Goal: Task Accomplishment & Management: Manage account settings

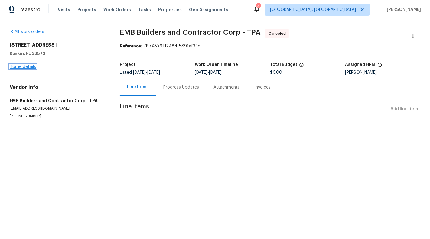
click at [15, 68] on link "Home details" at bounding box center [23, 67] width 26 height 4
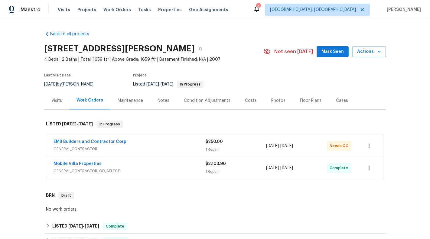
click at [168, 146] on span "GENERAL_CONTRACTOR" at bounding box center [129, 149] width 152 height 6
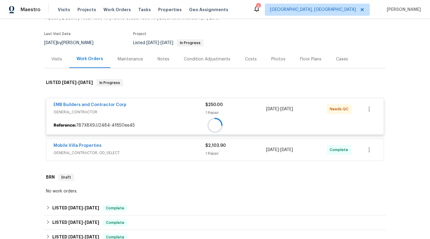
scroll to position [51, 0]
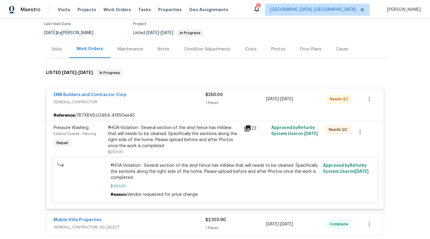
click at [149, 137] on div "#HOA-Violation : Several section of the vinyl fence has mildew that will needs …" at bounding box center [174, 137] width 132 height 24
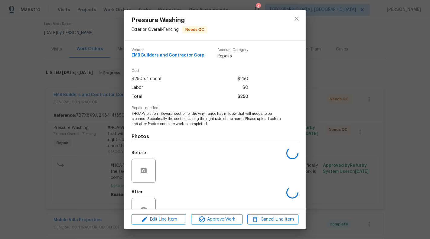
scroll to position [19, 0]
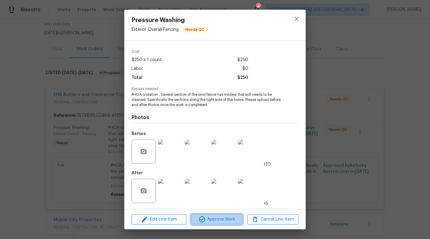
click at [224, 219] on span "Approve Work" at bounding box center [216, 220] width 47 height 8
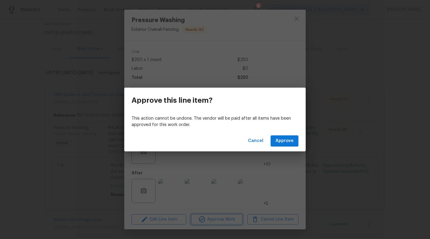
click at [278, 152] on div "Approve this line item? This action cannot be undone. The vendor will be paid a…" at bounding box center [215, 119] width 430 height 239
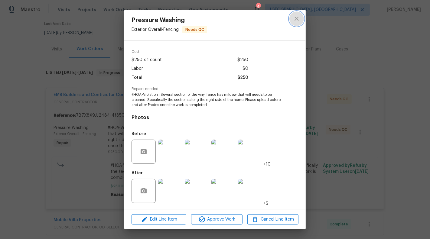
click at [296, 19] on icon "close" at bounding box center [296, 18] width 7 height 7
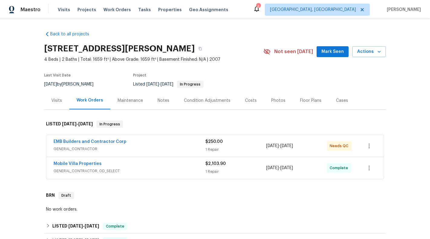
scroll to position [26, 0]
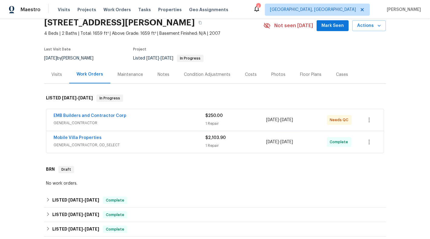
click at [188, 119] on div "EMB Builders and Contractor Corp" at bounding box center [129, 116] width 152 height 7
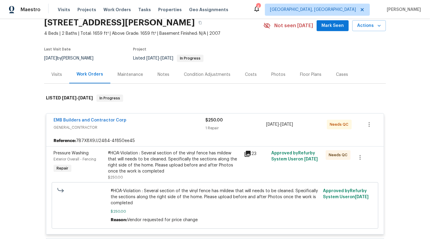
click at [146, 167] on div "#HOA-Violation : Several section of the vinyl fence has mildew that will needs …" at bounding box center [174, 162] width 132 height 24
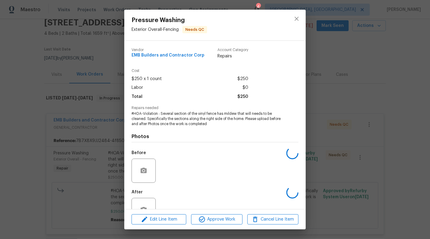
scroll to position [19, 0]
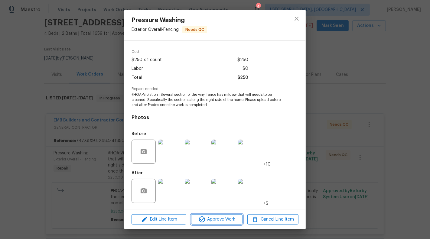
click at [209, 218] on span "Approve Work" at bounding box center [216, 220] width 47 height 8
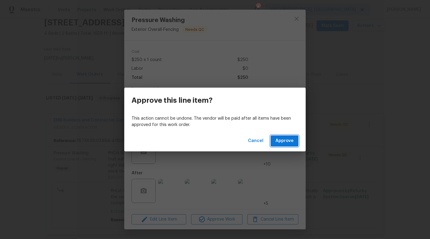
click at [298, 135] on button "Approve" at bounding box center [284, 140] width 28 height 11
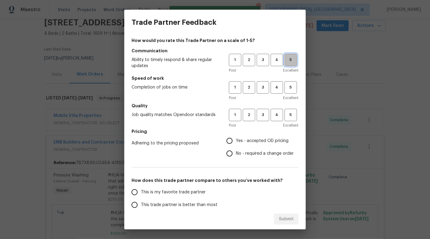
click at [290, 64] on button "5" at bounding box center [290, 60] width 12 height 12
click at [288, 92] on button "5" at bounding box center [290, 87] width 12 height 12
click at [291, 118] on span "5" at bounding box center [290, 115] width 11 height 7
click at [269, 144] on label "Yes - accepted OD pricing" at bounding box center [258, 140] width 70 height 13
click at [236, 144] on input "Yes - accepted OD pricing" at bounding box center [229, 140] width 13 height 13
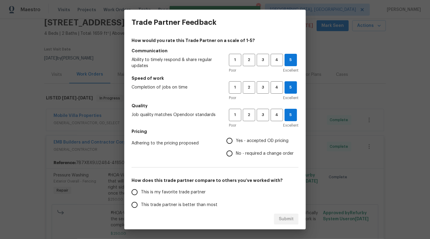
radio input "true"
click at [207, 188] on label "This is my favorite trade partner" at bounding box center [176, 192] width 96 height 13
click at [141, 188] on input "This is my favorite trade partner" at bounding box center [134, 192] width 13 height 13
radio input "false"
click at [241, 154] on span "No - required a change order" at bounding box center [265, 154] width 58 height 6
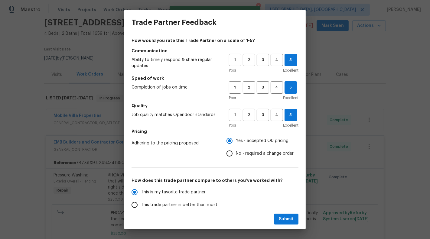
click at [236, 154] on input "No - required a change order" at bounding box center [229, 153] width 13 height 13
radio input "false"
radio input "true"
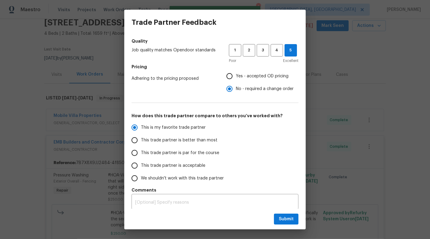
scroll to position [68, 0]
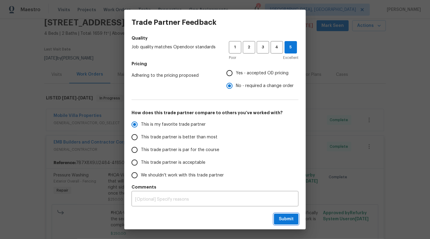
click at [286, 220] on span "Submit" at bounding box center [286, 219] width 15 height 8
radio input "false"
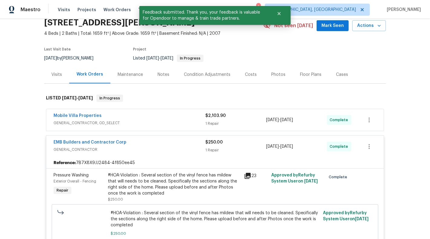
click at [183, 143] on div "EMB Builders and Contractor Corp" at bounding box center [129, 142] width 152 height 7
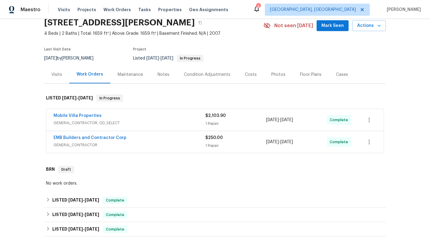
scroll to position [0, 0]
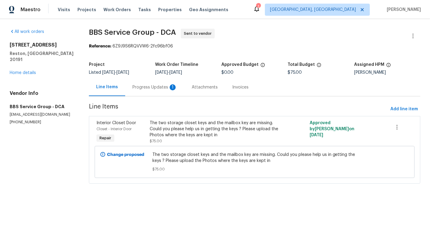
click at [146, 88] on div "Progress Updates 1" at bounding box center [154, 87] width 45 height 6
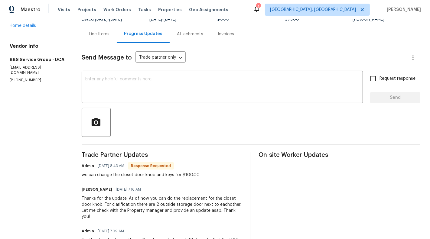
scroll to position [41, 0]
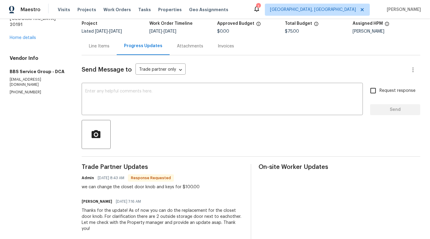
click at [29, 90] on p "(202) 820-2989" at bounding box center [38, 92] width 57 height 5
copy p "(202) 820-2989"
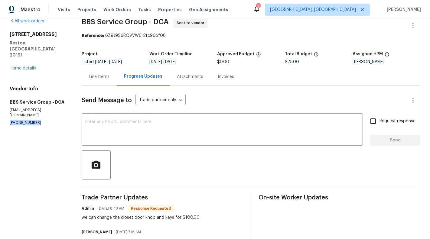
scroll to position [0, 0]
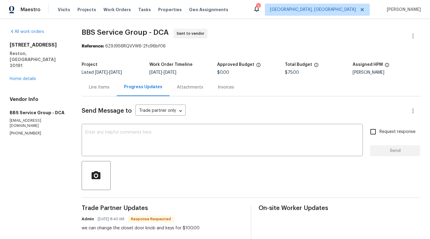
click at [98, 87] on div "Line Items" at bounding box center [99, 87] width 21 height 6
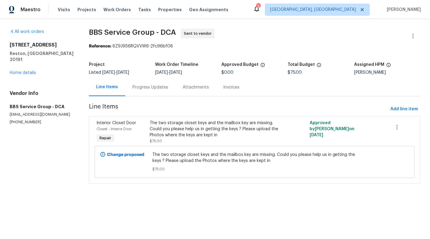
click at [199, 136] on div "The two storage closet keys and the mailbox key are missing. Could you please h…" at bounding box center [215, 129] width 130 height 18
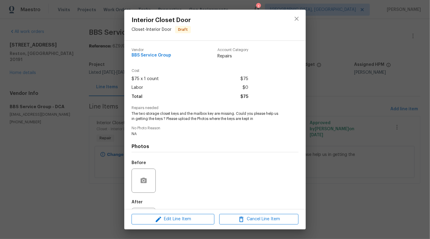
scroll to position [29, 0]
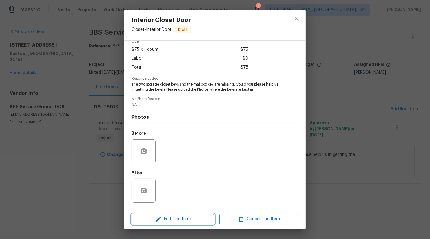
click at [164, 220] on span "Edit Line Item" at bounding box center [172, 219] width 79 height 8
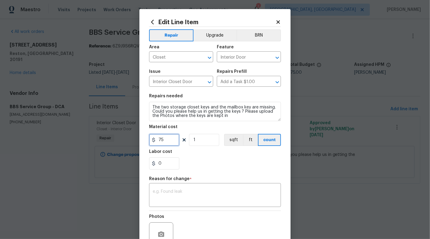
drag, startPoint x: 160, startPoint y: 138, endPoint x: 170, endPoint y: 138, distance: 10.9
click at [170, 138] on input "75" at bounding box center [164, 140] width 30 height 12
type input "100"
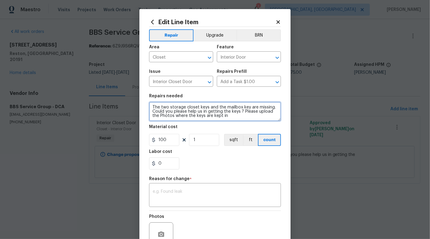
drag, startPoint x: 217, startPoint y: 107, endPoint x: 232, endPoint y: 107, distance: 14.5
click at [232, 107] on textarea "The two storage closet keys and the mailbox key are missing. Could you please h…" at bounding box center [215, 111] width 132 height 19
drag, startPoint x: 209, startPoint y: 108, endPoint x: 249, endPoint y: 107, distance: 40.2
click at [249, 107] on textarea "The two storage closet keys and the mailbox key are missing. Could you please h…" at bounding box center [215, 111] width 132 height 19
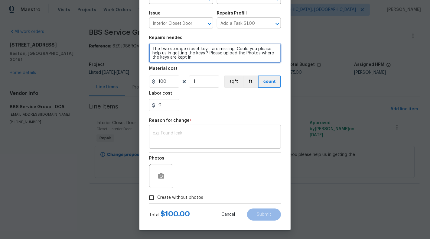
type textarea "The two storage closet keys are missing. Could you please help us in getting th…"
click at [178, 139] on textarea at bounding box center [215, 137] width 125 height 13
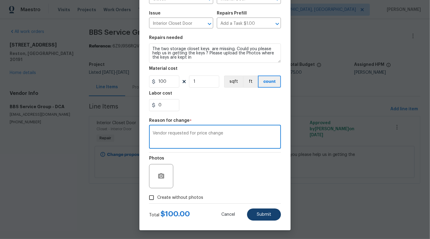
type textarea "Vendor requested for price change"
click at [260, 216] on span "Submit" at bounding box center [264, 214] width 15 height 5
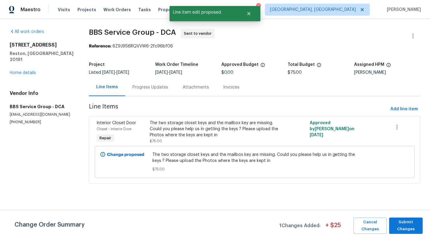
scroll to position [0, 0]
click at [414, 225] on span "Submit Changes" at bounding box center [406, 226] width 28 height 14
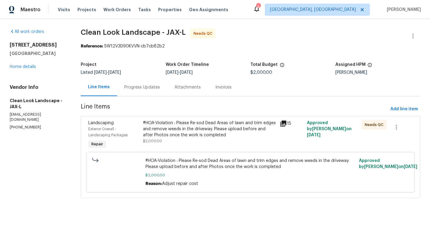
click at [136, 86] on div "Progress Updates" at bounding box center [142, 87] width 36 height 6
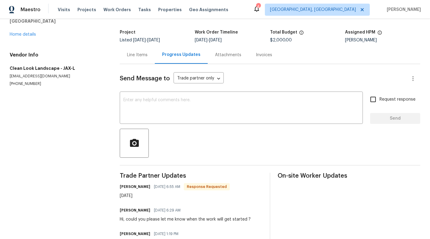
scroll to position [27, 0]
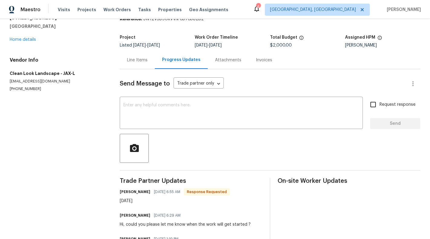
click at [129, 60] on div "Line Items" at bounding box center [137, 60] width 21 height 6
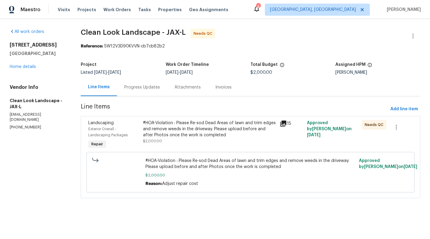
click at [183, 141] on div "#HOA-Violation : Please Re-sod Dead Areas of lawn and trim edges and remove wee…" at bounding box center [209, 132] width 133 height 24
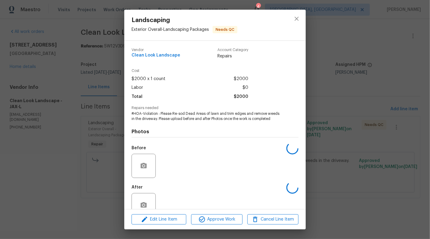
scroll to position [14, 0]
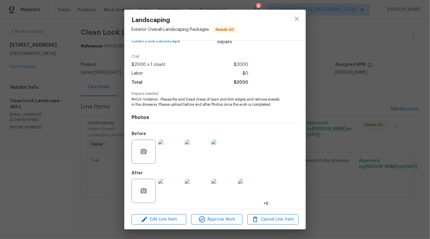
click at [172, 193] on img at bounding box center [170, 191] width 24 height 24
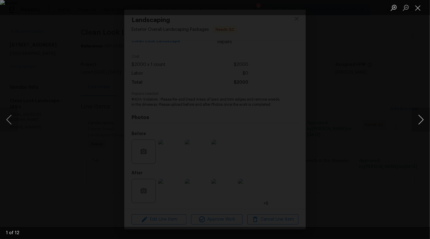
click at [412, 119] on button "Next image" at bounding box center [421, 120] width 18 height 24
click at [417, 8] on button "Close lightbox" at bounding box center [418, 7] width 12 height 11
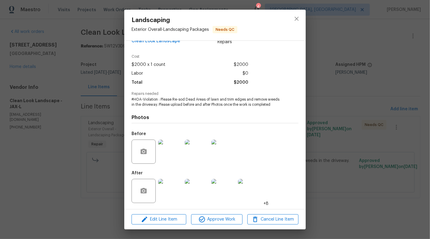
click at [112, 179] on div "Landscaping Exterior Overall - Landscaping Packages Needs QC Vendor Clean Look …" at bounding box center [215, 119] width 430 height 239
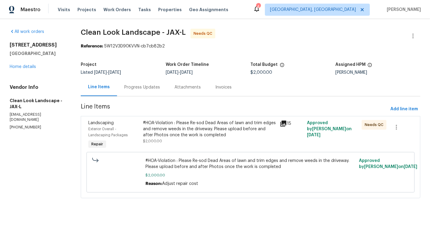
click at [185, 131] on div "#HOA-Violation : Please Re-sod Dead Areas of lawn and trim edges and remove wee…" at bounding box center [209, 129] width 133 height 18
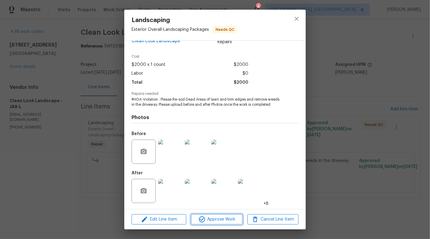
click at [215, 224] on button "Approve Work" at bounding box center [216, 219] width 51 height 11
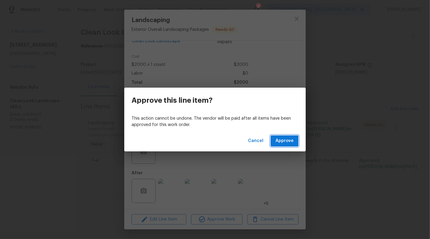
click at [284, 141] on span "Approve" at bounding box center [284, 141] width 18 height 8
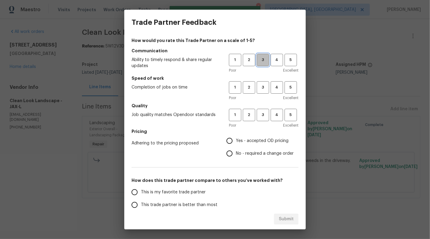
click at [263, 60] on span "3" at bounding box center [262, 60] width 11 height 7
click at [263, 95] on div "1 2 3 4 5 Poor Excellent" at bounding box center [264, 91] width 70 height 20
click at [262, 86] on span "3" at bounding box center [262, 87] width 11 height 7
click at [264, 111] on button "3" at bounding box center [263, 115] width 12 height 12
click at [266, 156] on span "No - required a change order" at bounding box center [265, 154] width 58 height 6
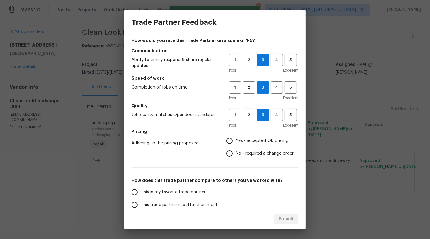
click at [236, 156] on input "No - required a change order" at bounding box center [229, 153] width 13 height 13
radio input "true"
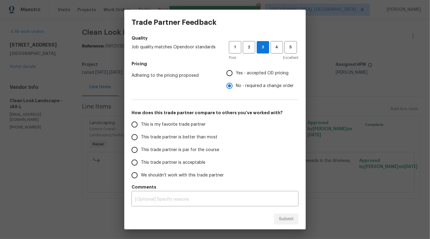
click at [184, 131] on label "This trade partner is better than most" at bounding box center [176, 137] width 96 height 13
click at [141, 131] on input "This trade partner is better than most" at bounding box center [134, 137] width 13 height 13
radio input "false"
click at [180, 119] on label "This is my favorite trade partner" at bounding box center [176, 124] width 96 height 13
click at [141, 119] on input "This is my favorite trade partner" at bounding box center [134, 124] width 13 height 13
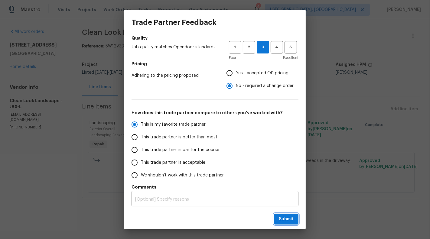
click at [283, 217] on span "Submit" at bounding box center [286, 219] width 15 height 8
radio input "true"
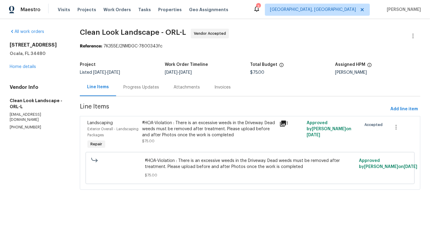
click at [129, 90] on div "Progress Updates" at bounding box center [141, 87] width 36 height 6
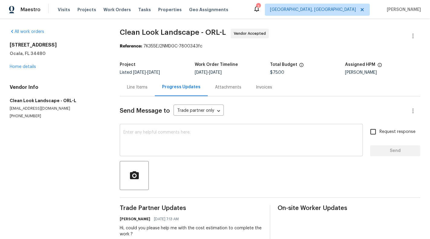
scroll to position [15, 0]
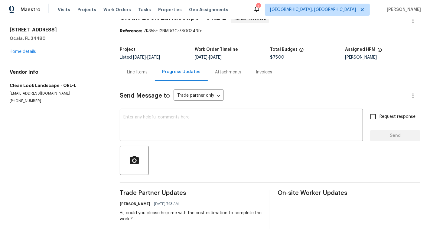
click at [159, 206] on span "[DATE] 7:13 AM" at bounding box center [166, 204] width 25 height 6
click at [160, 134] on textarea at bounding box center [241, 125] width 236 height 21
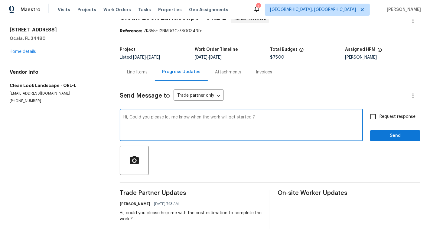
type textarea "Hi, Could you please let me know when the work will get started ?"
click at [378, 114] on input "Request response" at bounding box center [373, 116] width 13 height 13
checkbox input "true"
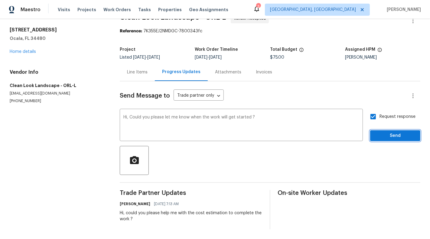
click at [386, 134] on span "Send" at bounding box center [395, 136] width 40 height 8
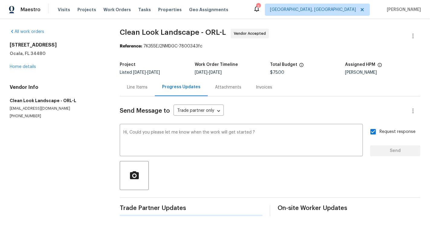
scroll to position [0, 0]
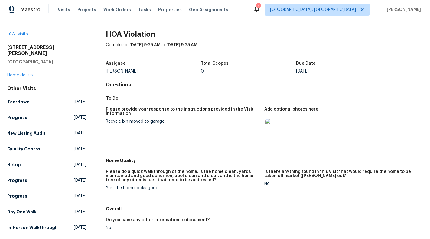
scroll to position [30, 0]
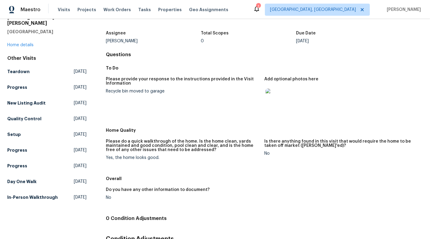
click at [271, 96] on img at bounding box center [274, 98] width 19 height 19
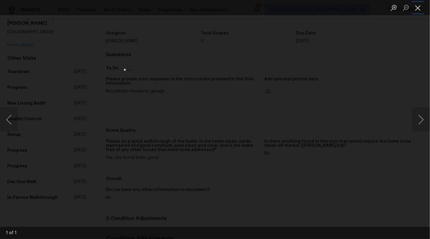
click at [419, 7] on button "Close lightbox" at bounding box center [418, 7] width 12 height 11
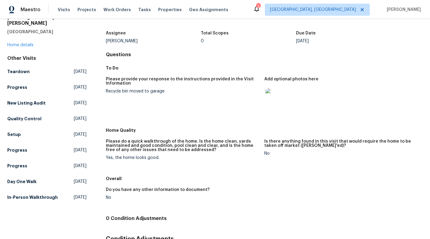
click at [358, 83] on div "Add optional photos here" at bounding box center [341, 81] width 154 height 8
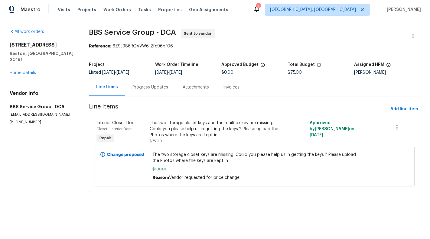
click at [155, 87] on div "Progress Updates" at bounding box center [150, 87] width 36 height 6
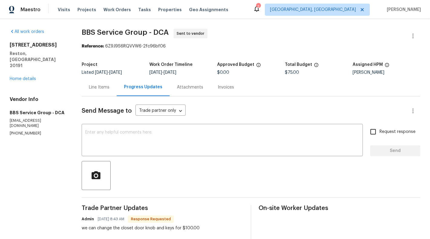
click at [123, 93] on div "Progress Updates" at bounding box center [143, 87] width 53 height 18
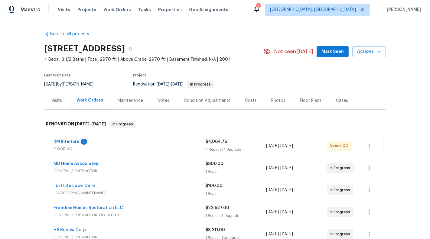
click at [217, 144] on div "$4,064.76" at bounding box center [235, 142] width 61 height 6
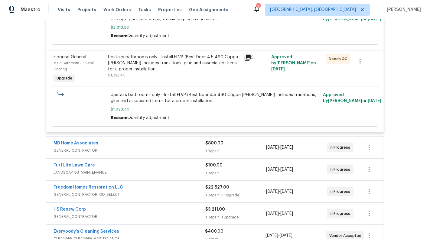
scroll to position [385, 0]
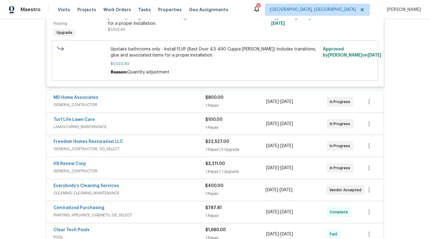
click at [168, 102] on span "GENERAL_CONTRACTOR" at bounding box center [129, 105] width 152 height 6
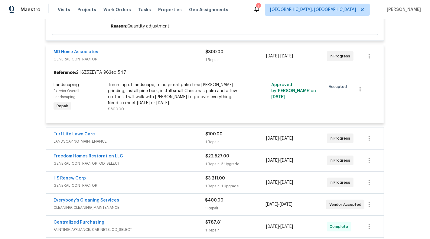
scroll to position [457, 0]
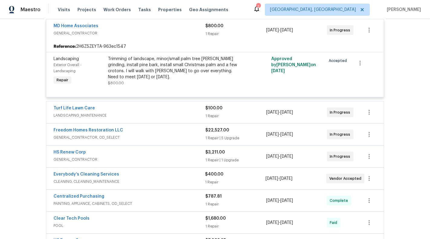
click at [180, 117] on span "LANDSCAPING_MAINTENANCE" at bounding box center [129, 115] width 152 height 6
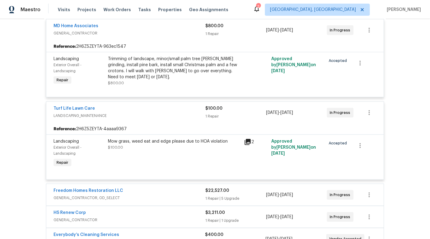
click at [186, 56] on div "Trimming of landscape, minor/small palm tree stump grinding, install pine bark,…" at bounding box center [174, 71] width 136 height 34
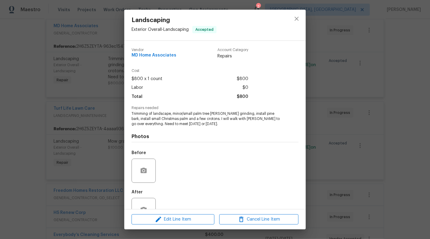
scroll to position [19, 0]
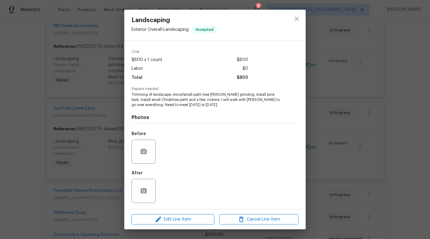
click at [103, 96] on div "Landscaping Exterior Overall - Landscaping Accepted Vendor MD Home Associates A…" at bounding box center [215, 119] width 430 height 239
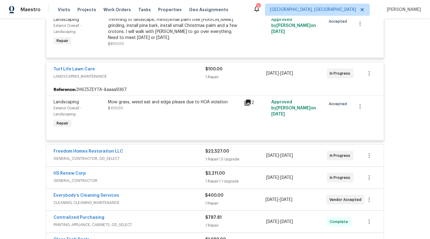
scroll to position [500, 0]
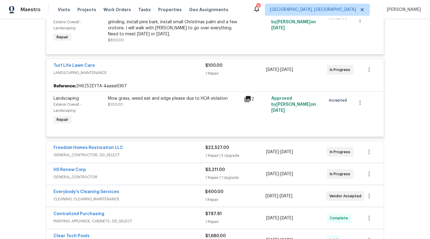
click at [166, 105] on div "Mow grass, weed eat and edge please due to HOA violation $100.00" at bounding box center [174, 102] width 132 height 12
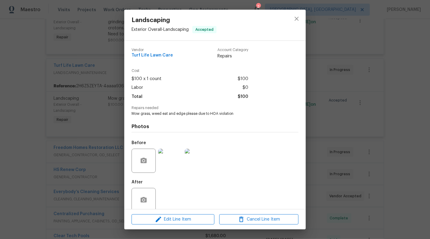
scroll to position [9, 0]
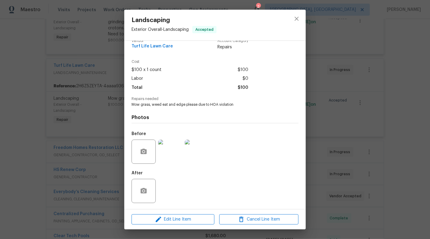
click at [87, 111] on div "Landscaping Exterior Overall - Landscaping Accepted Vendor Turf Life Lawn Care …" at bounding box center [215, 119] width 430 height 239
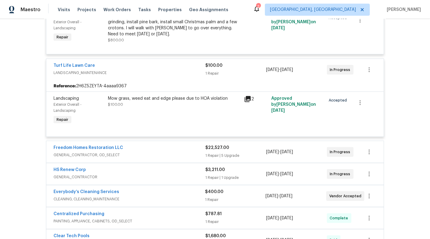
scroll to position [486, 0]
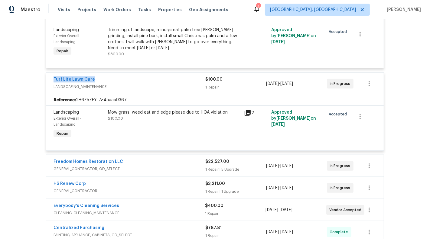
drag, startPoint x: 114, startPoint y: 81, endPoint x: 43, endPoint y: 80, distance: 71.0
click at [43, 80] on div "Back to all projects 10216 Woodborne Pl, Bradenton, FL 34202 4 Beds | 3 1/2 Bat…" at bounding box center [215, 129] width 430 height 220
copy link "Turf Life Lawn Care"
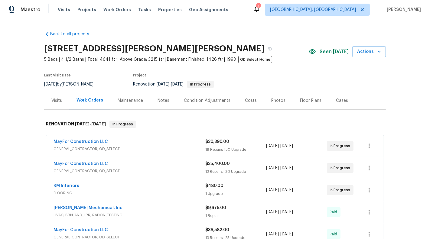
click at [203, 145] on div "MayFor Construction LLC" at bounding box center [129, 142] width 152 height 7
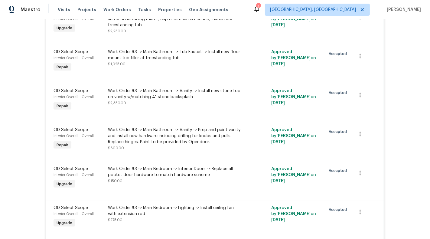
scroll to position [2844, 0]
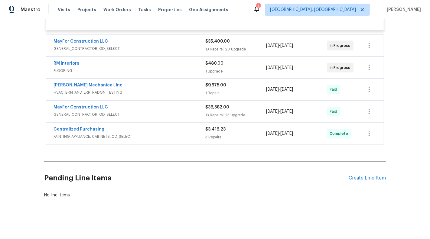
click at [201, 43] on div "MayFor Construction LLC" at bounding box center [129, 41] width 152 height 7
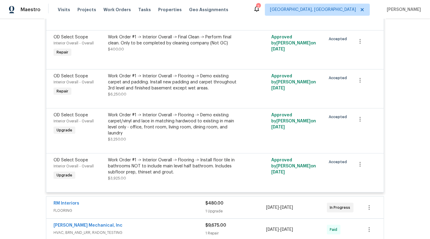
scroll to position [4207, 0]
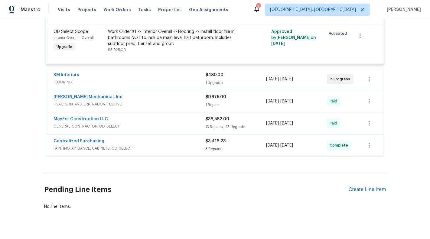
click at [189, 79] on span "FLOORING" at bounding box center [129, 82] width 152 height 6
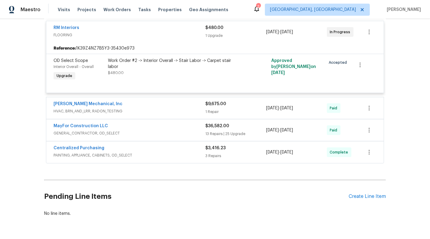
scroll to position [4257, 0]
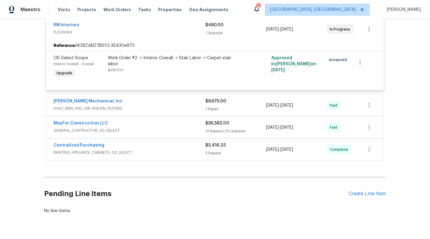
click at [184, 105] on span "HVAC, BRN_AND_LRR, RADON_TESTING" at bounding box center [129, 108] width 152 height 6
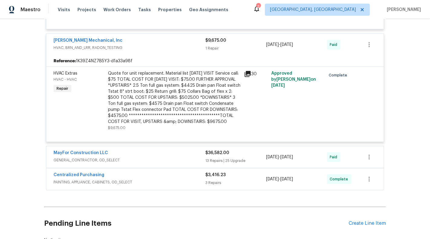
click at [192, 157] on span "GENERAL_CONTRACTOR, OD_SELECT" at bounding box center [129, 160] width 152 height 6
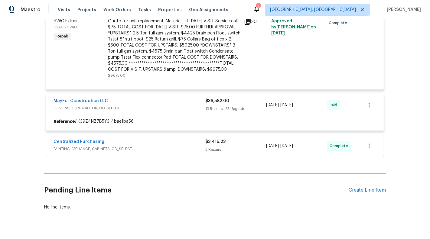
scroll to position [4378, 0]
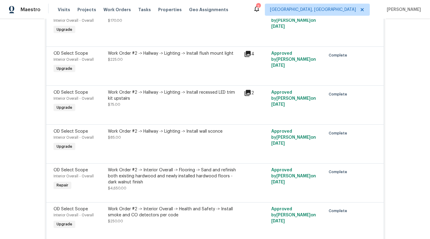
scroll to position [2992, 0]
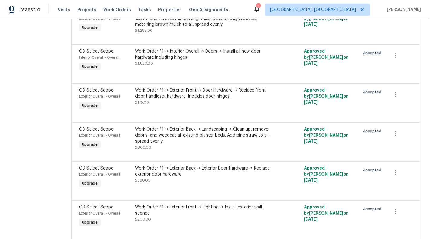
scroll to position [636, 0]
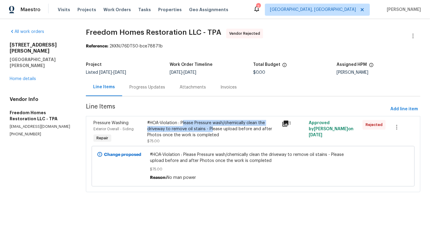
drag, startPoint x: 182, startPoint y: 122, endPoint x: 211, endPoint y: 131, distance: 30.7
click at [211, 131] on div "#HOA-Violation : Please Pressure wash/chemically clean the driveway to remove o…" at bounding box center [212, 129] width 131 height 18
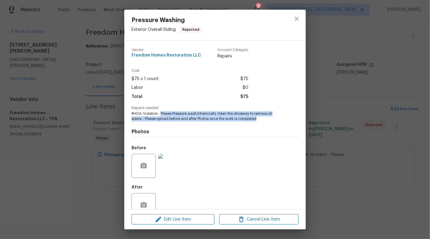
drag, startPoint x: 161, startPoint y: 115, endPoint x: 264, endPoint y: 118, distance: 103.4
click at [264, 118] on span "#HOA-Violation : Please Pressure wash/chemically clean the driveway to remove o…" at bounding box center [206, 116] width 150 height 10
copy span "Please Pressure wash/chemically clean the driveway to remove oil stains - Pleas…"
click at [298, 20] on icon "close" at bounding box center [296, 19] width 4 height 4
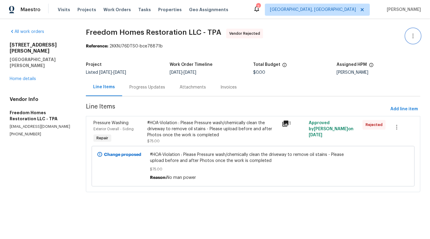
click at [411, 40] on button "button" at bounding box center [413, 36] width 15 height 15
click at [374, 35] on li "Edit" at bounding box center [393, 36] width 65 height 10
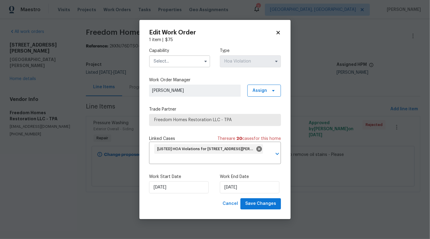
click at [197, 71] on div "Capability Type Hoa Violation" at bounding box center [215, 57] width 132 height 29
click at [200, 62] on input "text" at bounding box center [179, 61] width 61 height 12
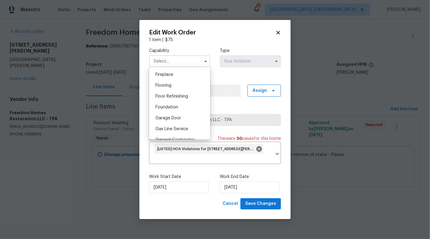
scroll to position [230, 0]
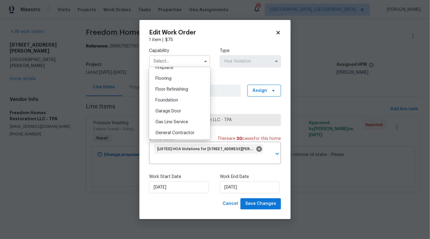
click at [186, 121] on span "Gas Line Service" at bounding box center [171, 122] width 33 height 4
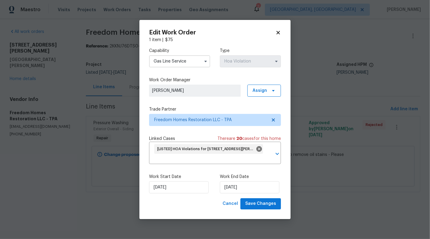
click at [199, 64] on input "Gas Line Service" at bounding box center [179, 61] width 61 height 12
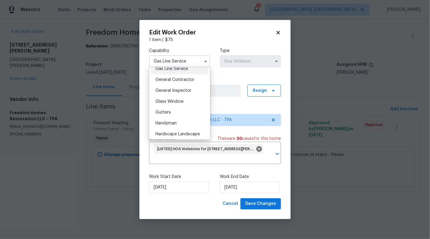
scroll to position [283, 0]
click at [179, 83] on div "General Contractor" at bounding box center [180, 80] width 58 height 11
type input "General Contractor"
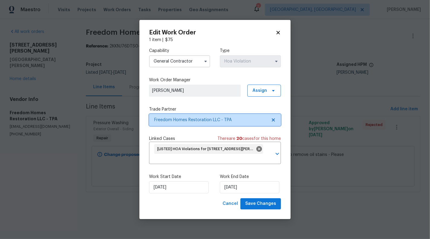
click at [276, 122] on span "Freedom Homes Restoration LLC - TPA" at bounding box center [215, 120] width 132 height 12
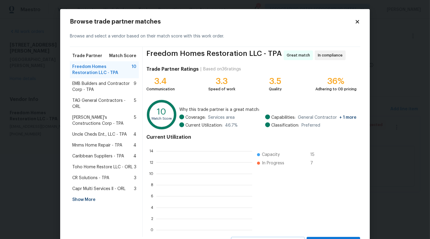
scroll to position [85, 96]
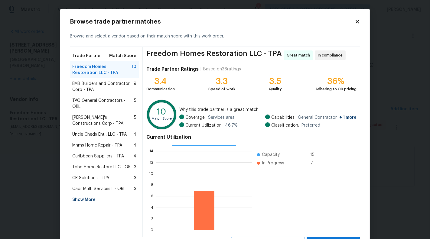
click at [100, 88] on span "EMB Builders and Contractor Corp - TPA" at bounding box center [102, 87] width 61 height 12
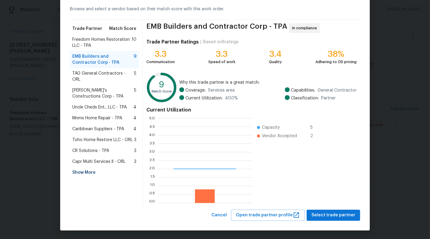
scroll to position [85, 94]
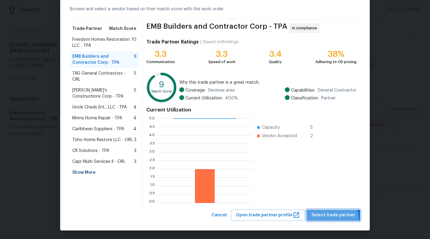
click at [330, 220] on button "Select trade partner" at bounding box center [332, 215] width 53 height 11
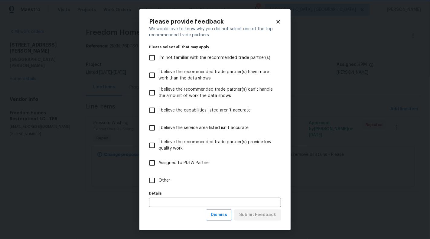
scroll to position [0, 0]
click at [177, 177] on label "Other" at bounding box center [211, 181] width 130 height 18
click at [158, 177] on input "Other" at bounding box center [152, 180] width 13 height 13
checkbox input "true"
click at [266, 216] on span "Submit Feedback" at bounding box center [257, 215] width 37 height 8
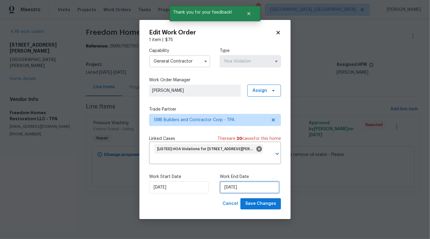
click at [238, 189] on input "08/09/2025" at bounding box center [250, 187] width 60 height 12
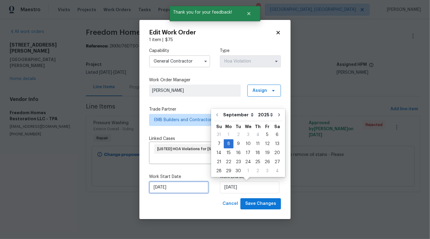
click at [177, 191] on input "05/09/2025" at bounding box center [179, 187] width 60 height 12
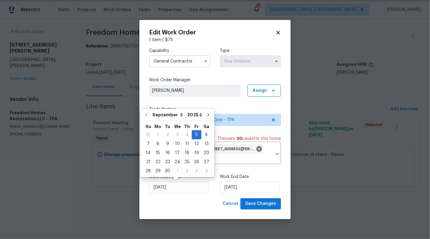
click at [272, 169] on div "Capability General Contractor Type Hoa Violation Work Order Manager Sunmathy Wi…" at bounding box center [215, 120] width 132 height 155
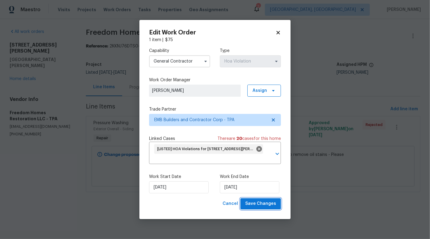
click at [258, 206] on span "Save Changes" at bounding box center [260, 204] width 31 height 8
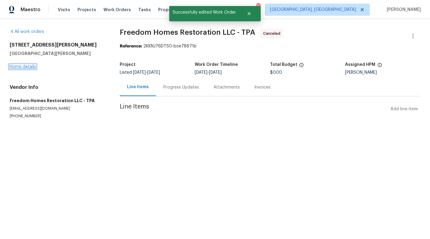
click at [20, 67] on link "Home details" at bounding box center [23, 67] width 26 height 4
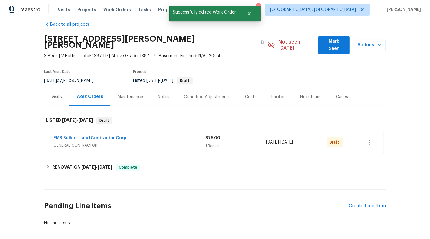
click at [245, 143] on div "1 Repair" at bounding box center [235, 146] width 61 height 6
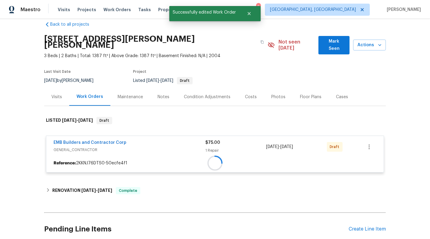
scroll to position [54, 0]
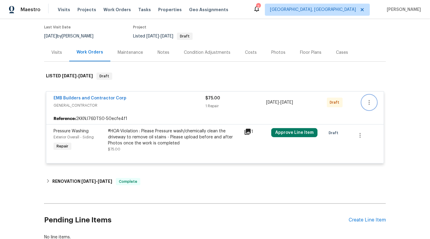
click at [370, 99] on icon "button" at bounding box center [368, 102] width 7 height 7
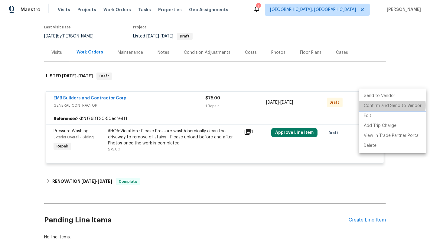
click at [384, 105] on li "Confirm and Send to Vendor" at bounding box center [392, 106] width 67 height 10
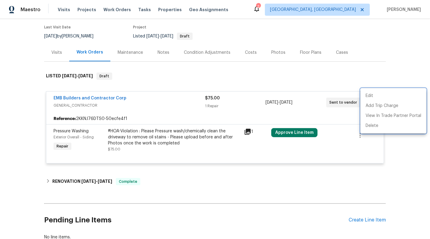
click at [394, 42] on div at bounding box center [215, 119] width 430 height 239
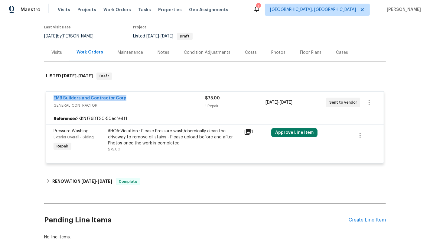
drag, startPoint x: 145, startPoint y: 93, endPoint x: 53, endPoint y: 93, distance: 92.2
click at [53, 93] on div "EMB Builders and Contractor Corp GENERAL_CONTRACTOR $75.00 1 Repair 9/5/2025 - …" at bounding box center [214, 103] width 337 height 22
copy link "EMB Builders and Contractor Corp"
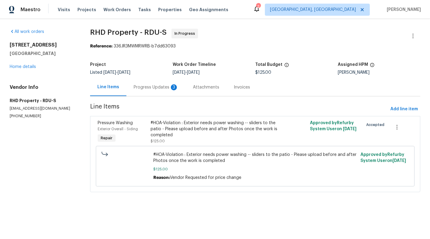
click at [155, 90] on div "Progress Updates 3" at bounding box center [155, 87] width 59 height 18
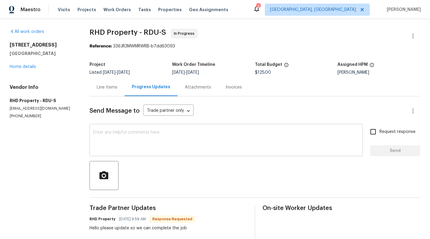
scroll to position [64, 0]
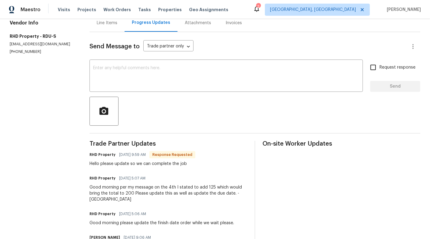
click at [99, 28] on div "Line Items" at bounding box center [106, 23] width 35 height 18
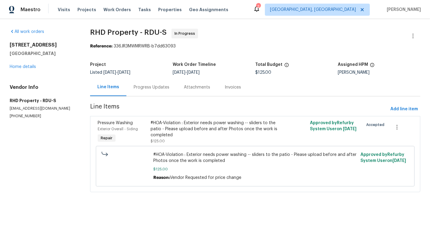
click at [142, 85] on div "Progress Updates" at bounding box center [152, 87] width 36 height 6
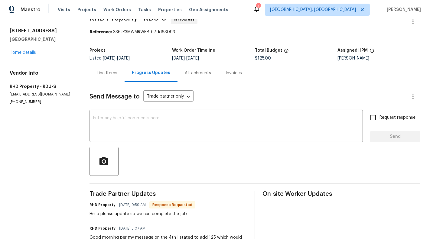
scroll to position [4, 0]
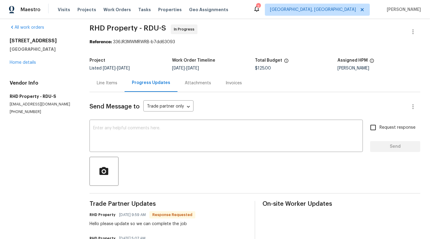
click at [99, 83] on div "Line Items" at bounding box center [107, 83] width 21 height 6
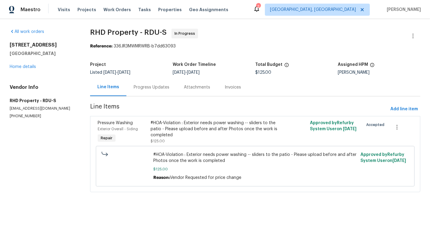
click at [170, 140] on div "#HOA-Violation : Exterior needs power washing -- sliders to the patio - Please …" at bounding box center [215, 132] width 129 height 24
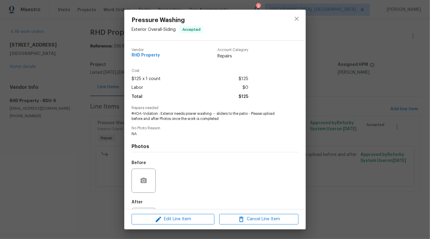
scroll to position [29, 0]
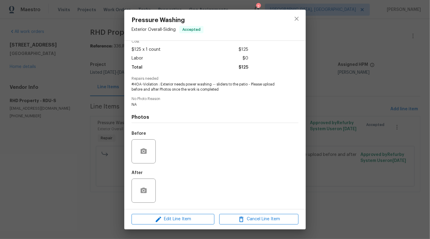
click at [56, 157] on div "Pressure Washing Exterior Overall - Siding Accepted Vendor RHD Property Account…" at bounding box center [215, 119] width 430 height 239
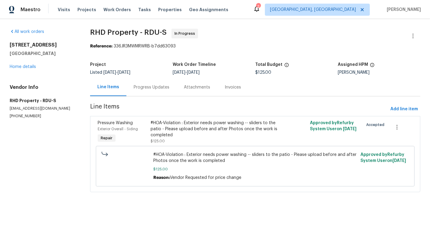
click at [150, 91] on div "Progress Updates" at bounding box center [151, 87] width 50 height 18
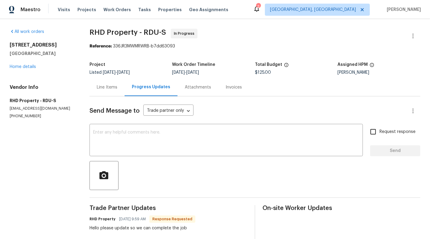
click at [102, 91] on div "Line Items" at bounding box center [106, 87] width 35 height 18
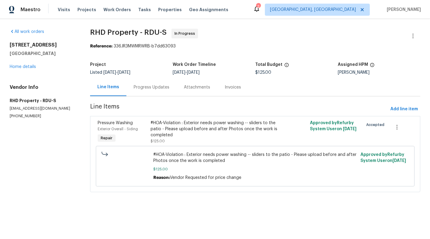
click at [212, 132] on div "#HOA-Violation : Exterior needs power washing -- sliders to the patio - Please …" at bounding box center [215, 129] width 129 height 18
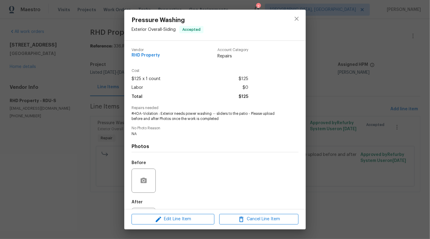
scroll to position [29, 0]
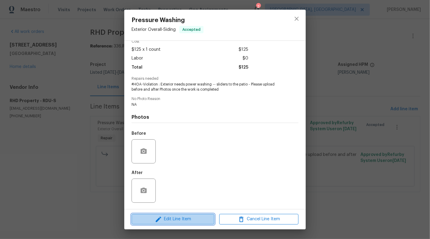
click at [187, 218] on span "Edit Line Item" at bounding box center [172, 219] width 79 height 8
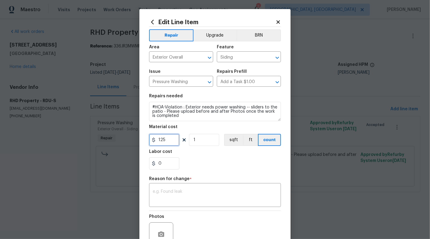
drag, startPoint x: 157, startPoint y: 142, endPoint x: 179, endPoint y: 142, distance: 22.1
click at [179, 142] on input "125" at bounding box center [164, 140] width 30 height 12
type input "200"
click at [186, 198] on textarea at bounding box center [215, 195] width 125 height 13
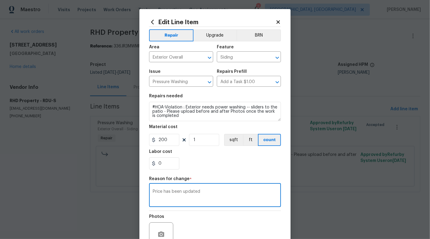
scroll to position [58, 0]
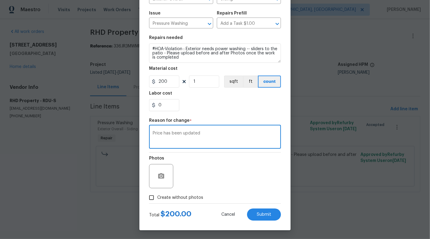
type textarea "Price has been updated"
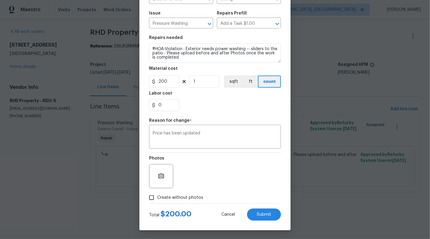
click at [187, 197] on span "Create without photos" at bounding box center [180, 198] width 46 height 6
click at [157, 197] on input "Create without photos" at bounding box center [151, 197] width 11 height 11
checkbox input "true"
click at [271, 220] on button "Submit" at bounding box center [264, 215] width 34 height 12
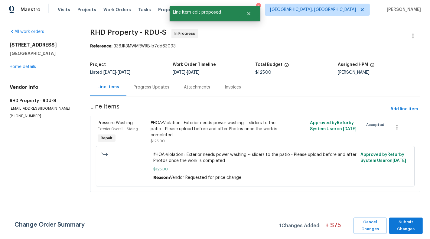
scroll to position [0, 0]
click at [409, 225] on span "Submit Changes" at bounding box center [406, 226] width 28 height 14
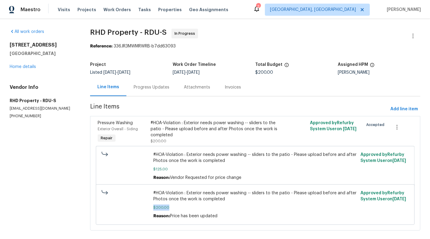
drag, startPoint x: 153, startPoint y: 208, endPoint x: 179, endPoint y: 208, distance: 26.6
click at [179, 208] on div "#HOA-Violation : Exterior needs power washing -- sliders to the patio - Please …" at bounding box center [254, 204] width 207 height 33
click at [173, 95] on div "Progress Updates" at bounding box center [151, 87] width 50 height 18
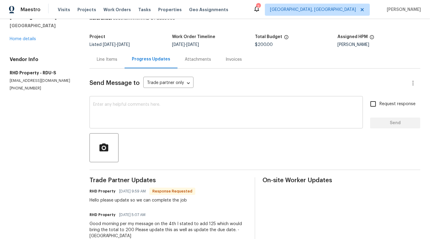
scroll to position [63, 0]
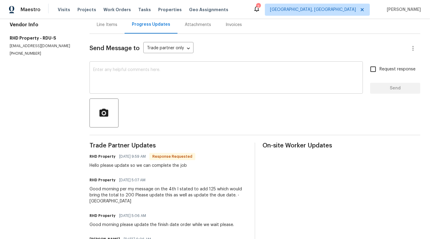
click at [174, 91] on div "x ​" at bounding box center [225, 78] width 273 height 31
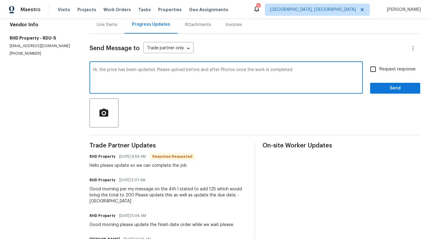
type textarea "Hi, the price has been updated. Please upload before and after Photos once the …"
click at [396, 59] on div "Send Message to Trade partner only Trade partner only ​ Hi, the price has been …" at bounding box center [254, 238] width 331 height 408
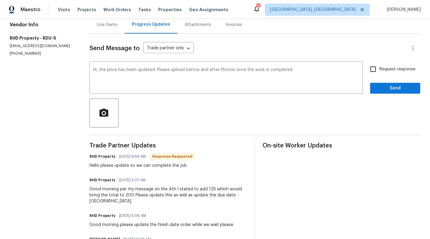
click at [399, 74] on label "Request response" at bounding box center [391, 69] width 49 height 13
click at [379, 74] on input "Request response" at bounding box center [373, 69] width 13 height 13
checkbox input "true"
click at [401, 93] on button "Send" at bounding box center [395, 88] width 50 height 11
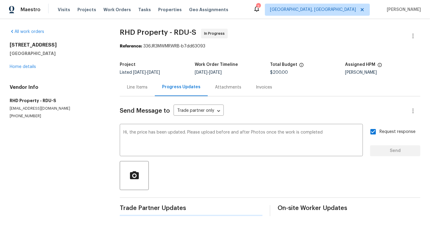
scroll to position [0, 0]
